Goal: Transaction & Acquisition: Purchase product/service

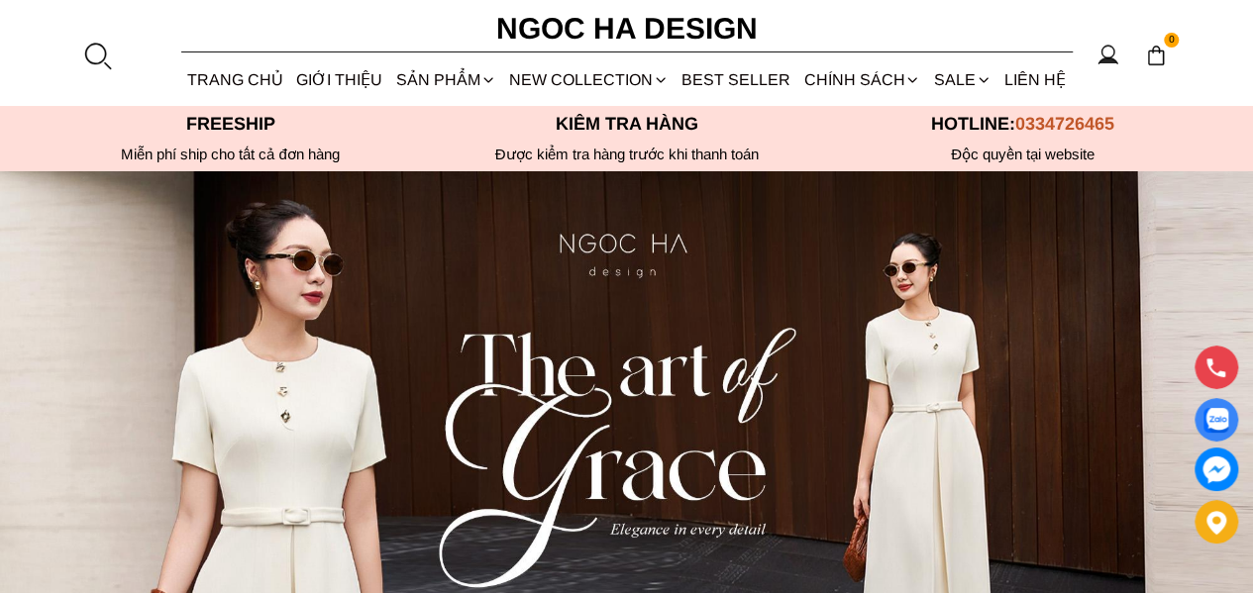
click at [0, 0] on link "Vest" at bounding box center [0, 0] width 0 height 0
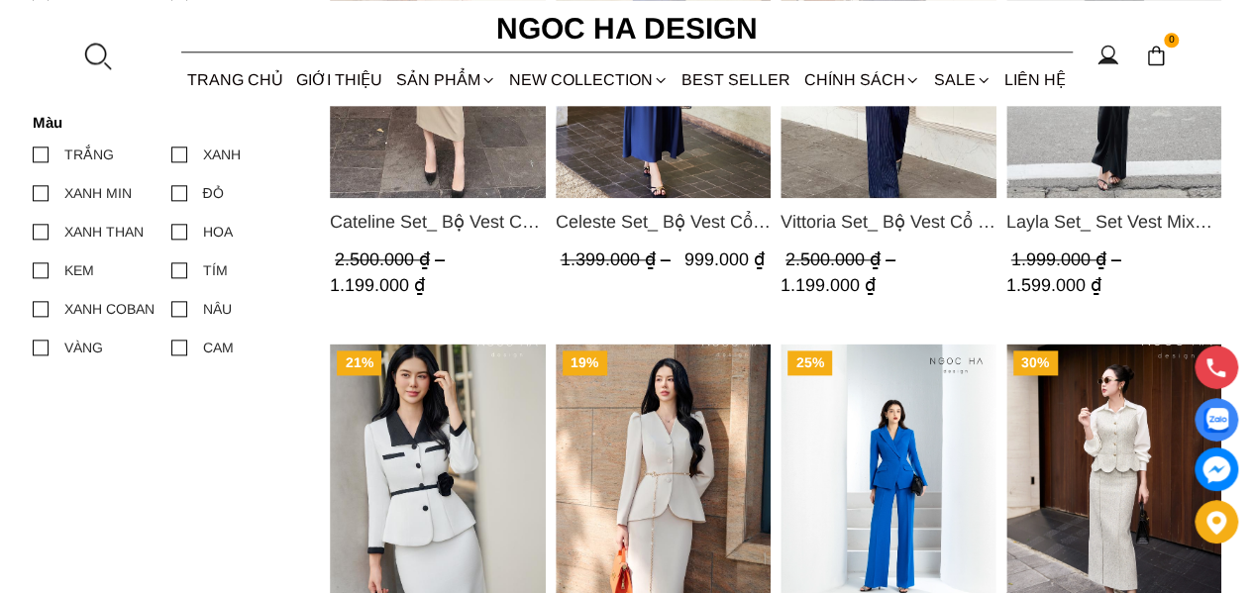
scroll to position [1189, 0]
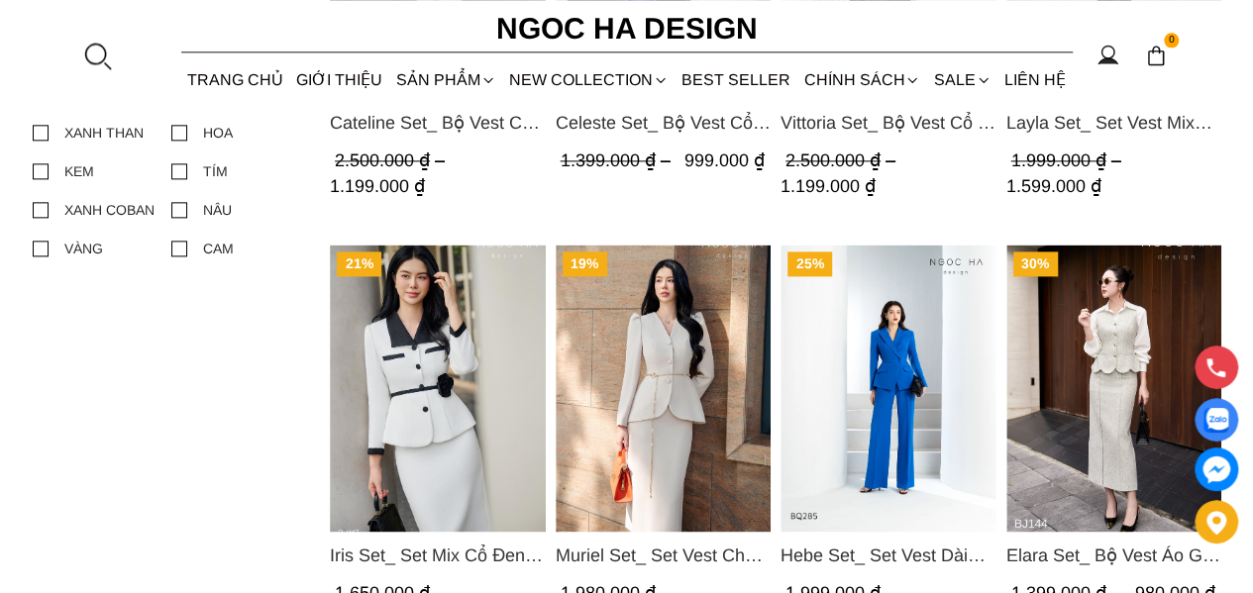
click at [411, 415] on img "Product image - Iris Set_ Set Mix Cổ Đen Chân Váy Bút Chì Màu Trắng Kèm Đai Hoa…" at bounding box center [438, 388] width 216 height 287
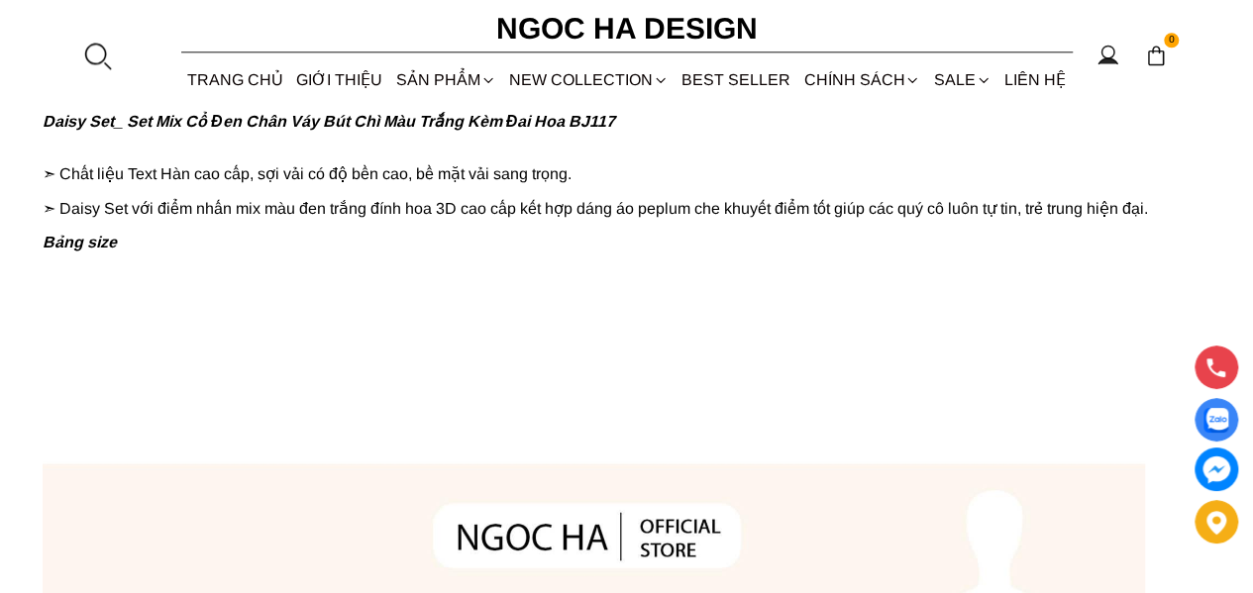
scroll to position [1486, 0]
